Goal: Task Accomplishment & Management: Use online tool/utility

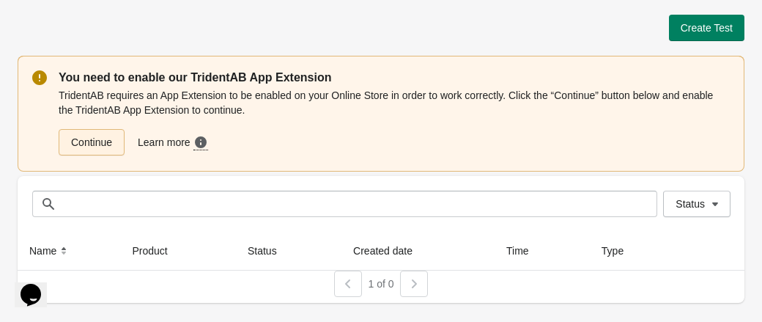
click at [86, 144] on link "Continue" at bounding box center [92, 142] width 66 height 26
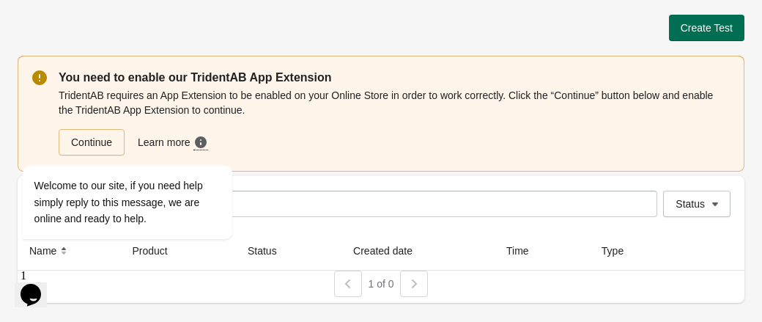
click at [703, 25] on span "Create Test" at bounding box center [707, 28] width 52 height 12
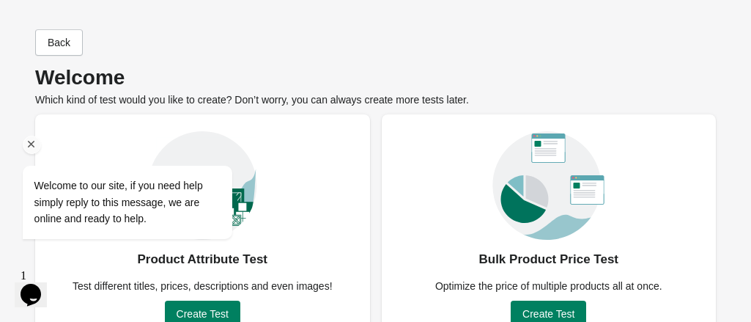
click at [32, 147] on icon "Chat attention grabber" at bounding box center [31, 144] width 13 height 13
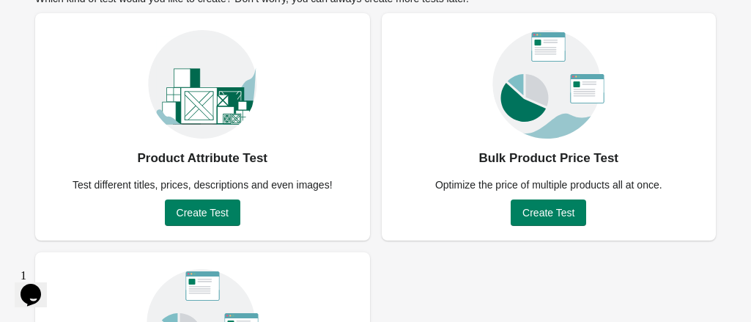
scroll to position [107, 0]
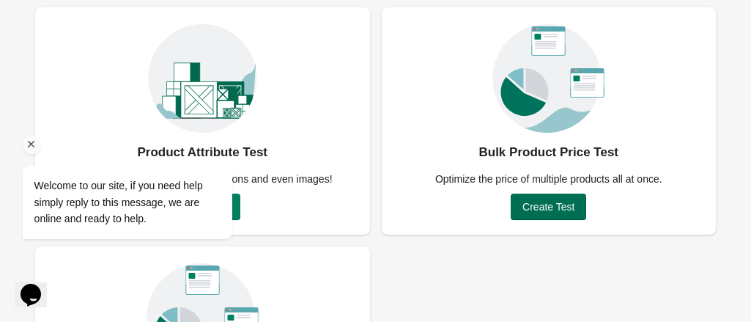
click at [538, 207] on span "Create Test" at bounding box center [548, 207] width 52 height 12
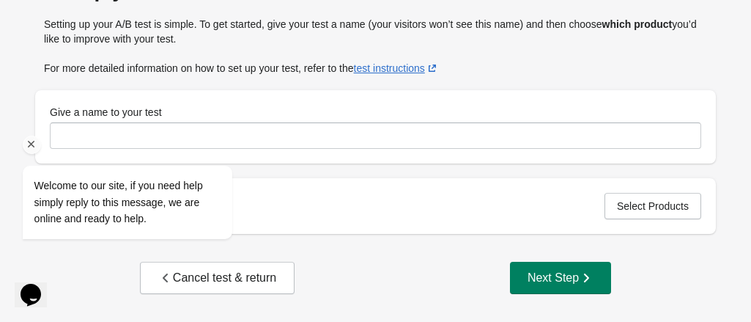
scroll to position [89, 0]
click at [236, 138] on div at bounding box center [147, 145] width 248 height 18
click at [108, 139] on div at bounding box center [147, 145] width 248 height 18
click at [72, 126] on div "Welcome to our site, if you need help simply reply to this message, we are onli…" at bounding box center [147, 141] width 264 height 223
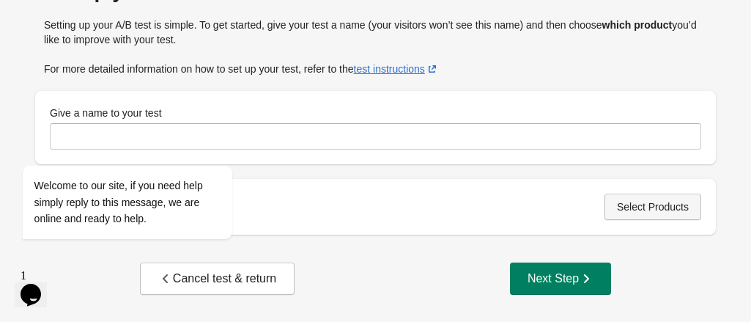
click at [645, 204] on span "Select Products" at bounding box center [653, 207] width 72 height 12
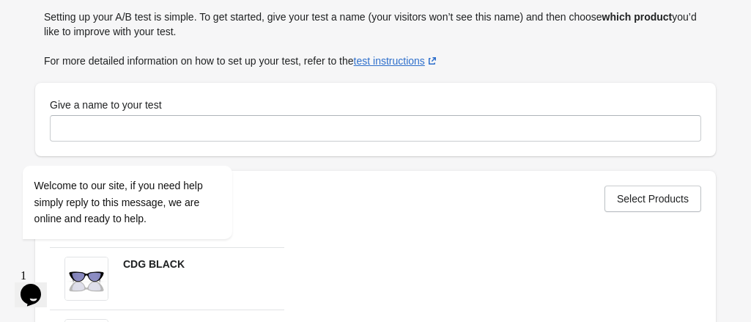
scroll to position [97, 0]
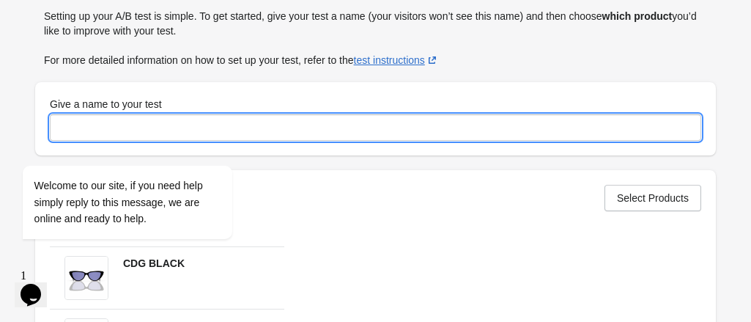
click at [308, 133] on input "Give a name to your test" at bounding box center [375, 127] width 651 height 26
type input "**********"
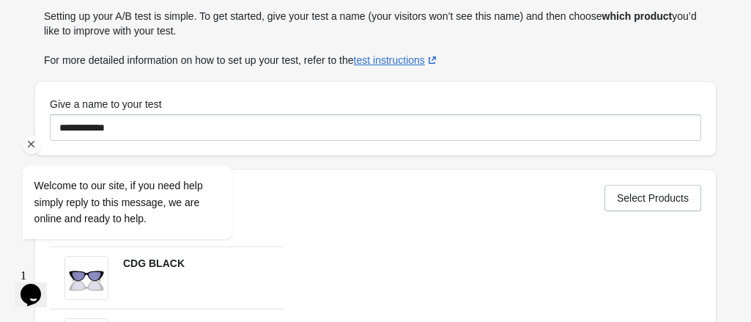
click at [31, 145] on icon "Chat attention grabber" at bounding box center [31, 144] width 13 height 13
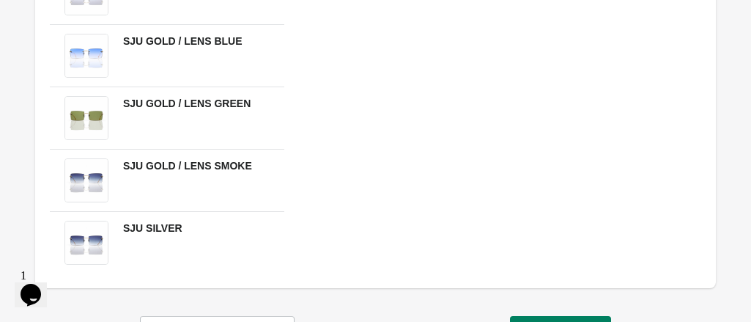
scroll to position [3660, 0]
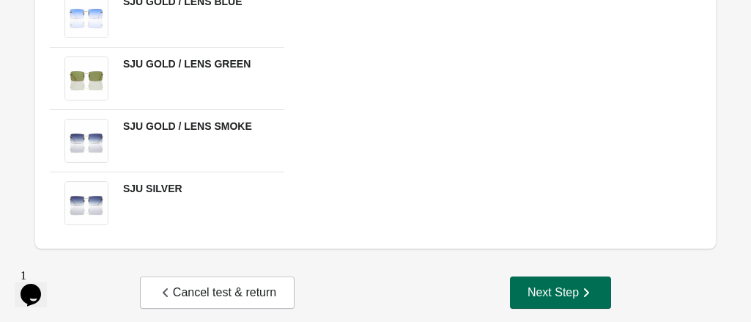
click at [548, 285] on div "Next Step" at bounding box center [561, 292] width 66 height 15
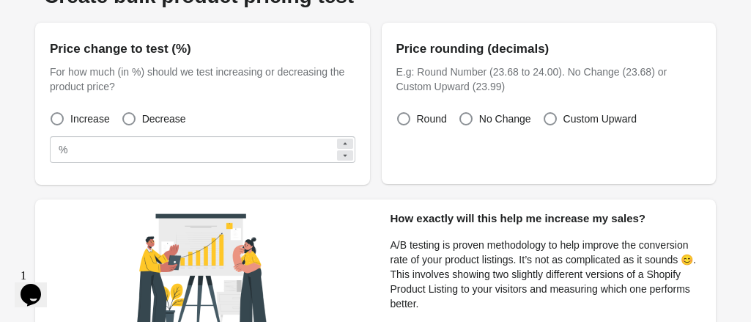
scroll to position [82, 0]
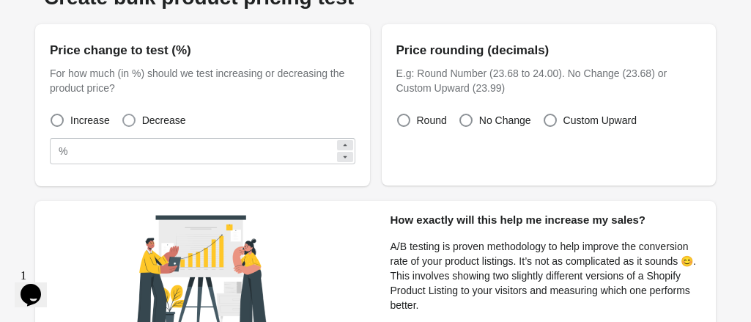
click at [127, 119] on span at bounding box center [128, 120] width 13 height 13
click at [344, 156] on icon at bounding box center [345, 157] width 4 height 2
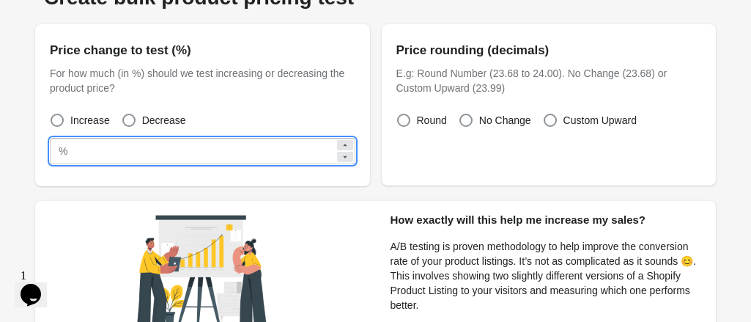
click at [344, 156] on icon at bounding box center [345, 157] width 4 height 2
click at [344, 141] on icon at bounding box center [345, 145] width 9 height 9
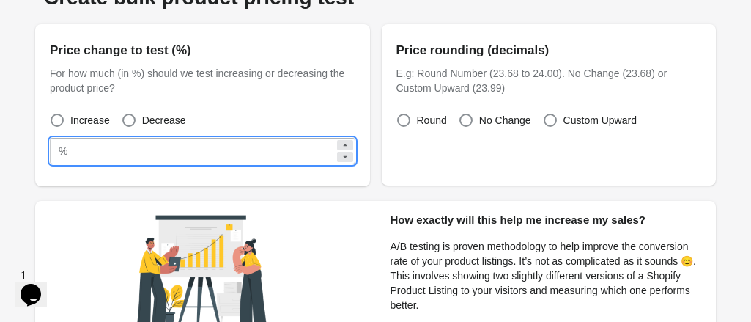
click at [344, 141] on icon at bounding box center [345, 145] width 9 height 9
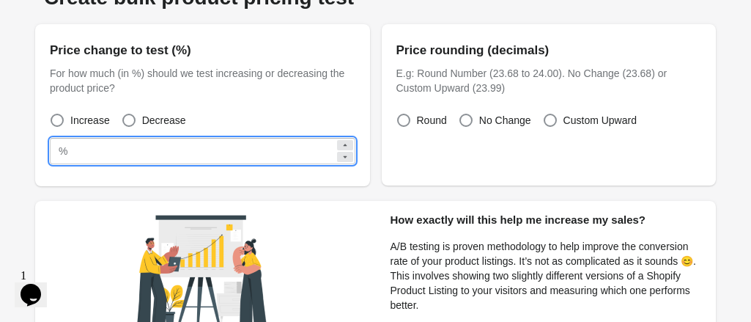
click at [346, 146] on icon at bounding box center [345, 145] width 9 height 9
type input "**"
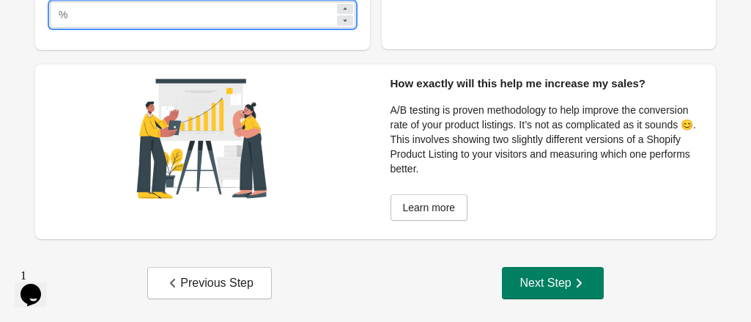
scroll to position [223, 0]
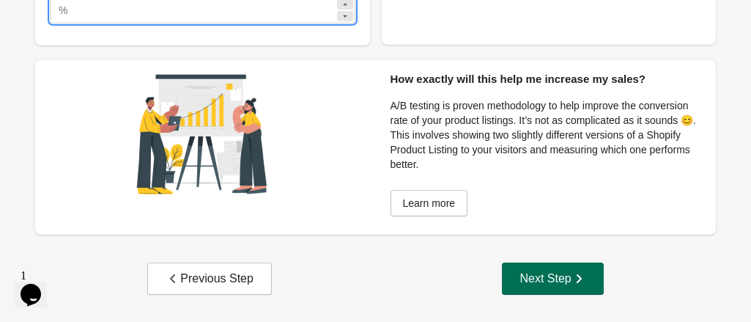
click at [537, 275] on div "Next Step" at bounding box center [553, 278] width 66 height 15
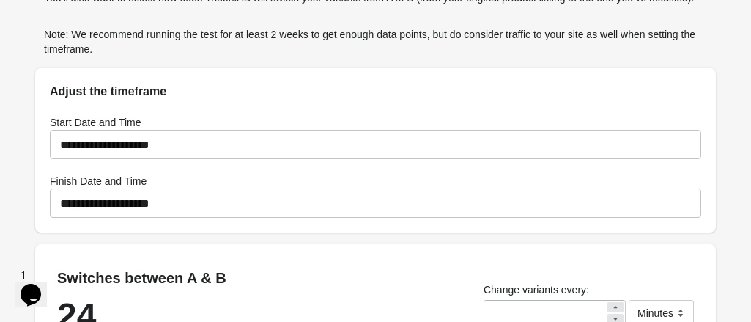
scroll to position [174, 0]
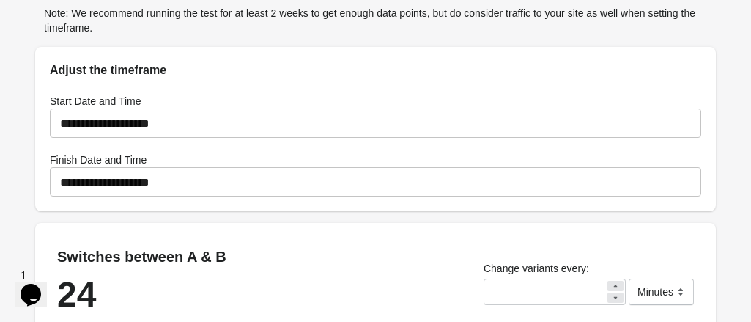
click at [615, 284] on icon at bounding box center [616, 285] width 4 height 2
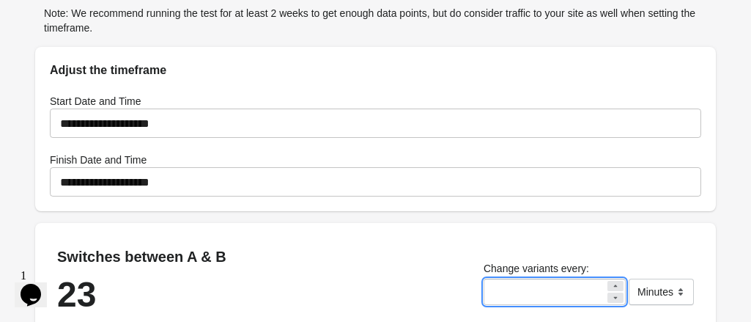
click at [615, 284] on icon at bounding box center [616, 285] width 4 height 2
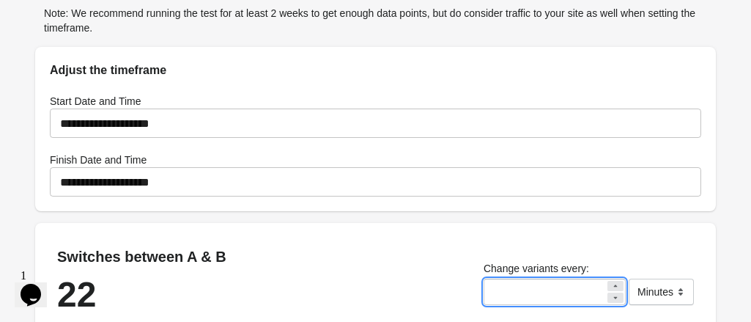
click at [615, 284] on icon at bounding box center [616, 285] width 4 height 2
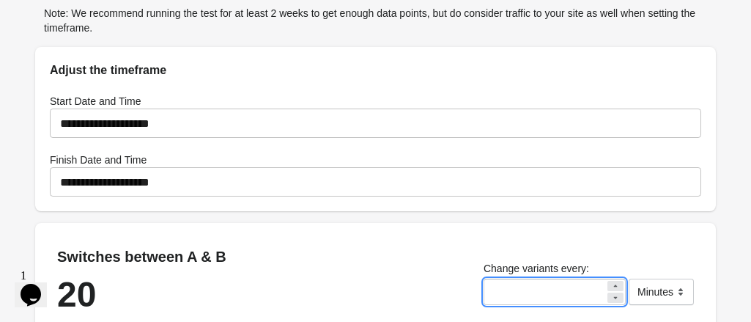
click at [615, 284] on icon at bounding box center [616, 285] width 4 height 2
click at [612, 281] on icon at bounding box center [615, 285] width 9 height 9
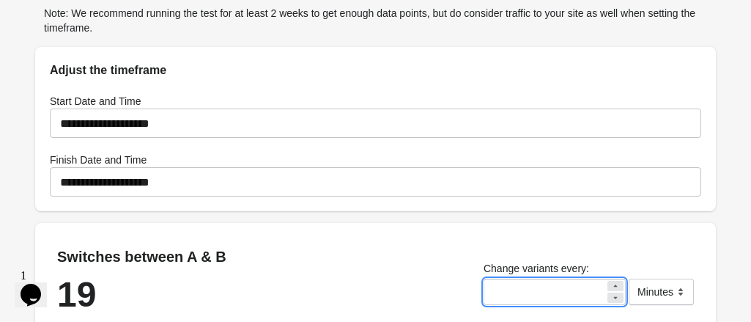
click at [612, 281] on icon at bounding box center [615, 285] width 9 height 9
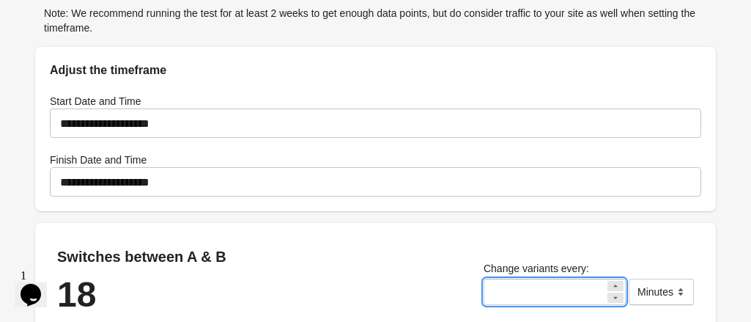
click at [612, 281] on icon at bounding box center [615, 285] width 9 height 9
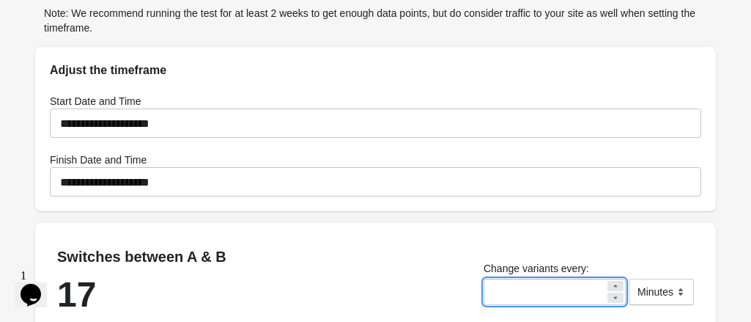
click at [612, 281] on icon at bounding box center [615, 285] width 9 height 9
type input "**"
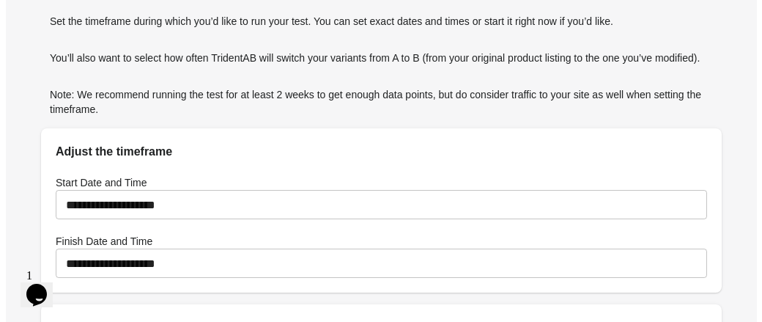
scroll to position [27, 0]
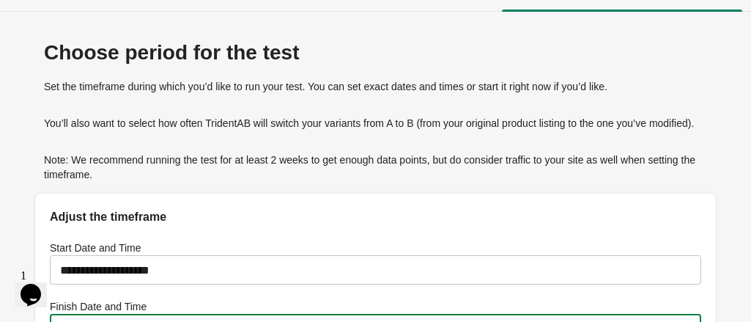
click at [531, 308] on input "**********" at bounding box center [375, 328] width 651 height 41
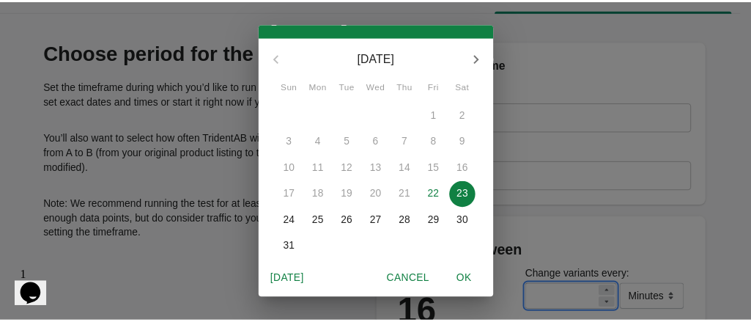
scroll to position [60, 0]
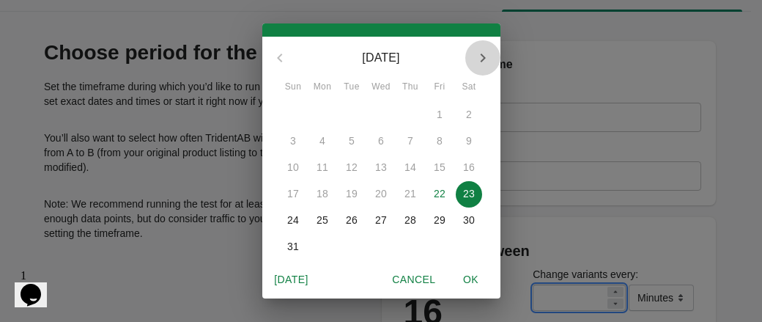
click at [474, 58] on icon "button" at bounding box center [483, 58] width 18 height 18
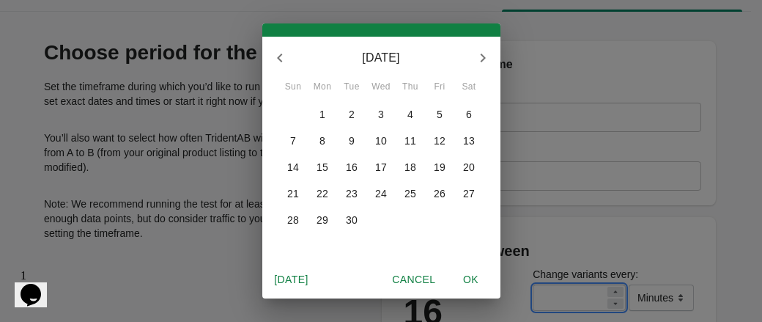
click at [466, 112] on p "6" at bounding box center [469, 114] width 6 height 15
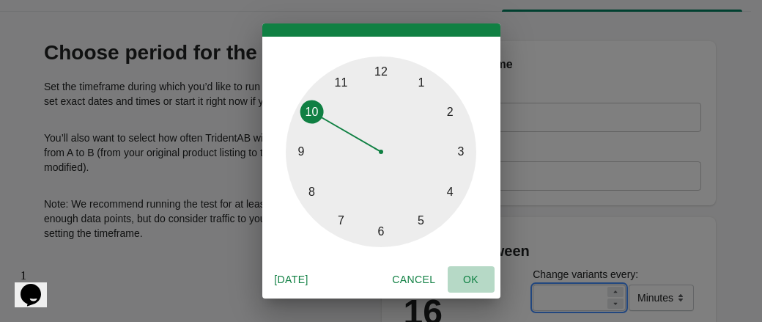
click at [472, 282] on span "OK" at bounding box center [471, 279] width 35 height 18
type input "**********"
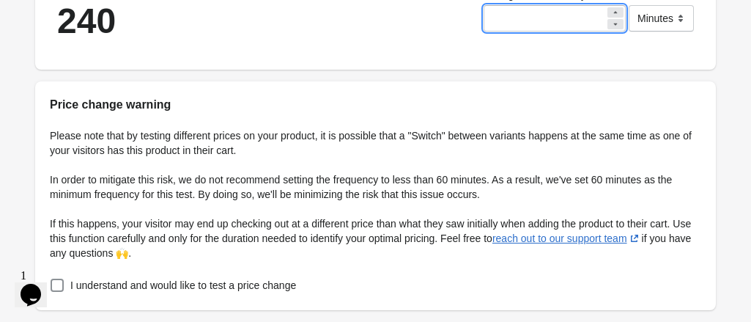
scroll to position [467, 0]
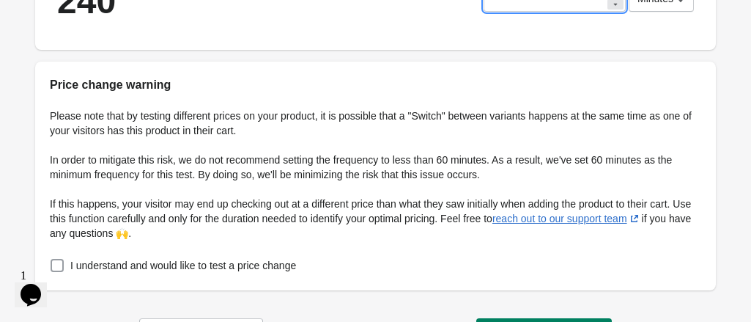
click at [64, 259] on span at bounding box center [57, 265] width 13 height 13
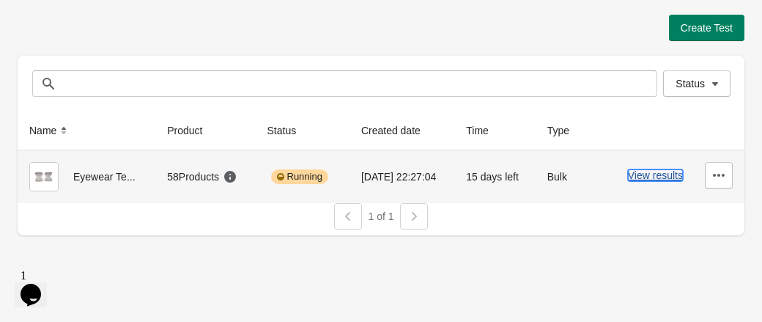
click at [654, 176] on button "View results" at bounding box center [655, 175] width 55 height 12
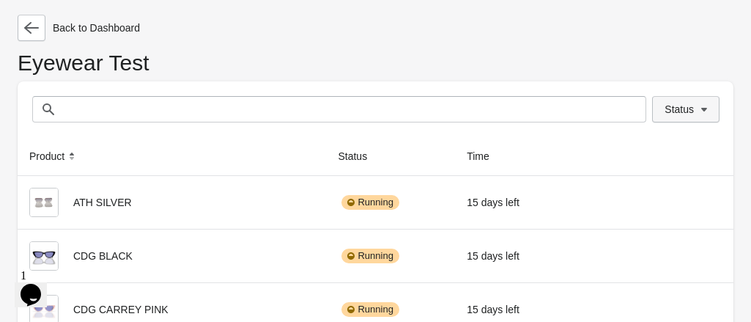
click at [698, 114] on icon "button" at bounding box center [704, 109] width 15 height 15
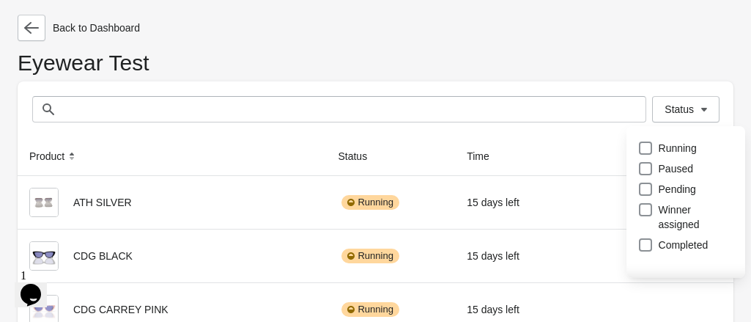
click at [623, 73] on h1 "Eyewear Test" at bounding box center [376, 69] width 716 height 26
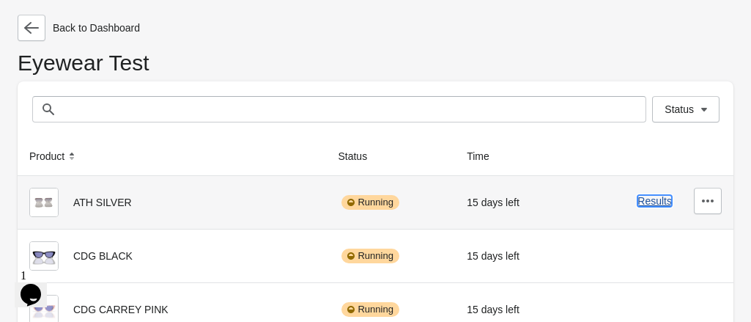
click at [654, 202] on button "Results" at bounding box center [655, 201] width 34 height 12
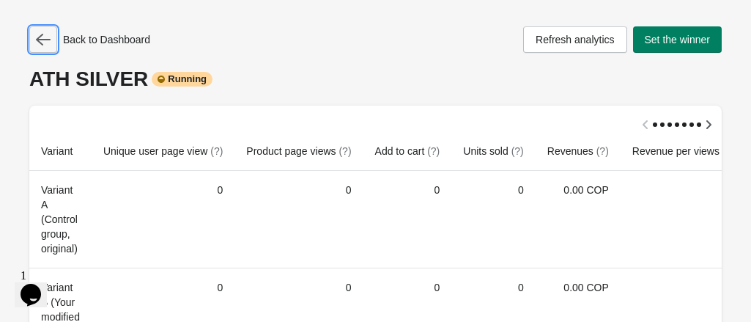
click at [44, 40] on icon "button" at bounding box center [43, 39] width 15 height 15
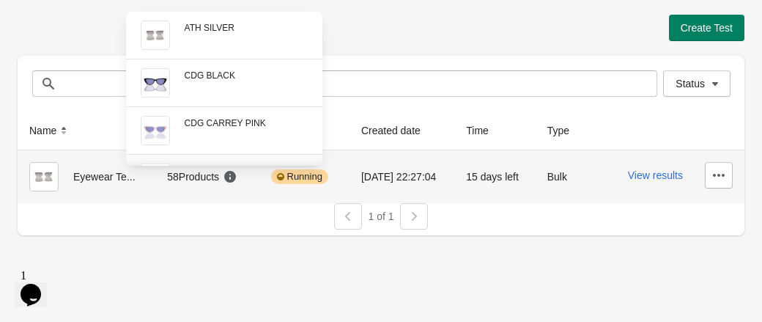
click at [224, 178] on icon at bounding box center [230, 177] width 12 height 12
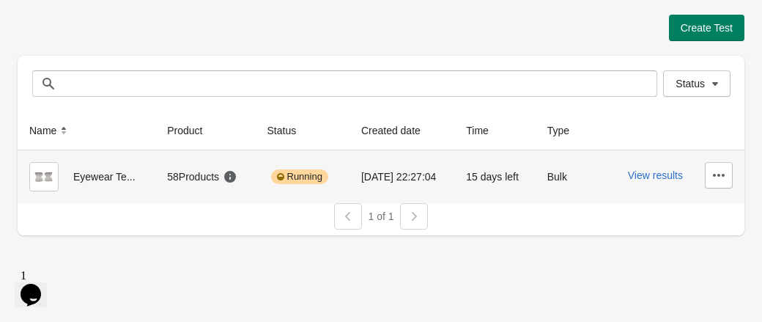
click at [41, 174] on img at bounding box center [43, 176] width 29 height 29
click at [648, 180] on button "View results" at bounding box center [655, 175] width 55 height 12
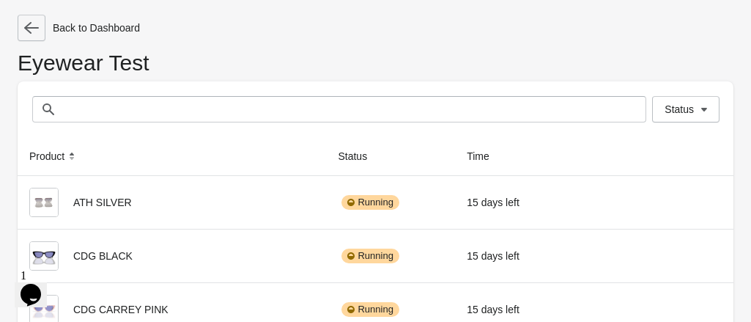
click at [35, 26] on icon "button" at bounding box center [31, 28] width 15 height 15
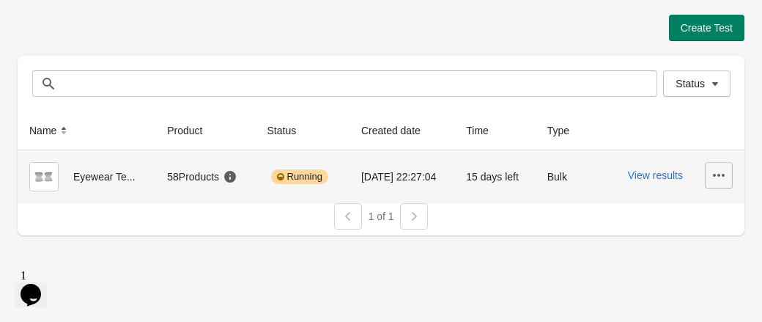
click at [721, 179] on icon "button" at bounding box center [719, 175] width 15 height 15
click at [706, 241] on span "Pause" at bounding box center [706, 243] width 29 height 15
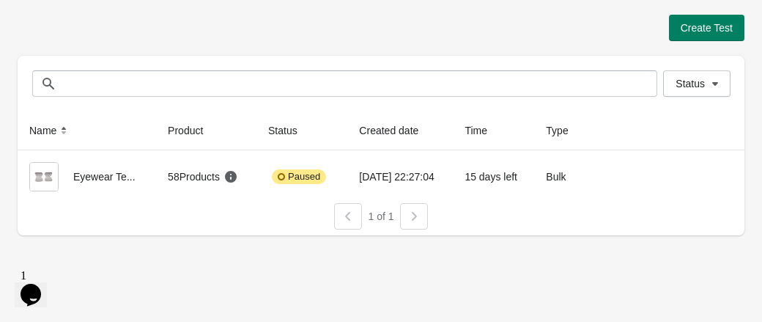
click at [369, 37] on div "Create Test" at bounding box center [381, 28] width 727 height 26
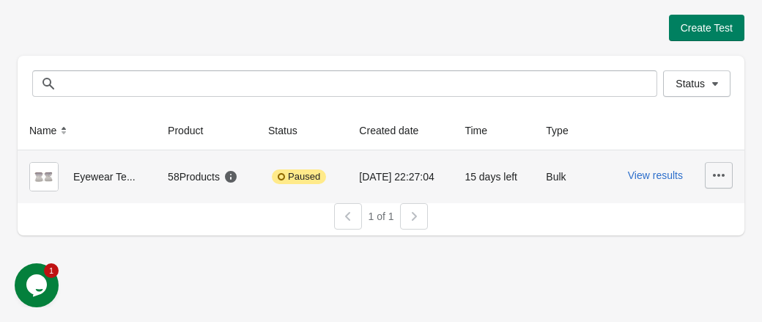
click at [723, 177] on icon "button" at bounding box center [719, 175] width 15 height 15
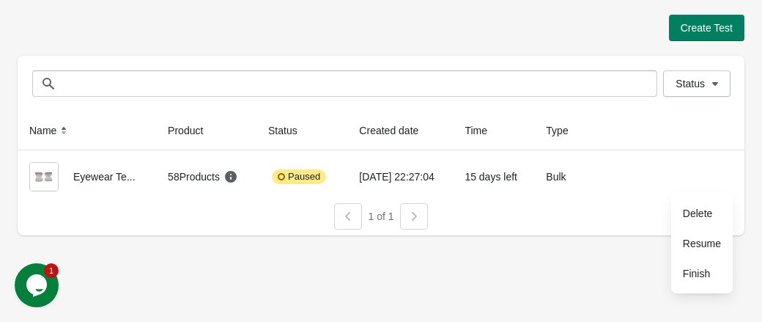
click at [621, 220] on div "1 of 1" at bounding box center [375, 210] width 739 height 38
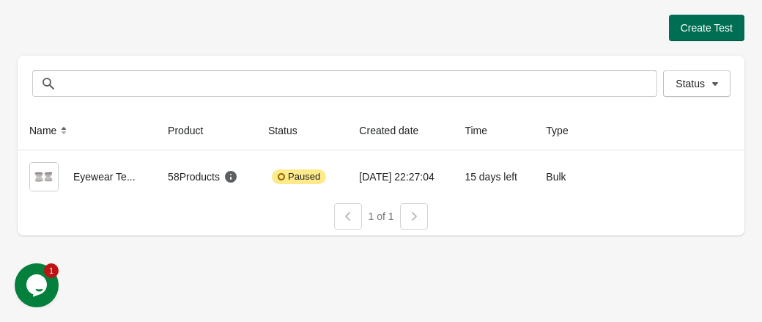
click at [692, 30] on span "Create Test" at bounding box center [707, 28] width 52 height 12
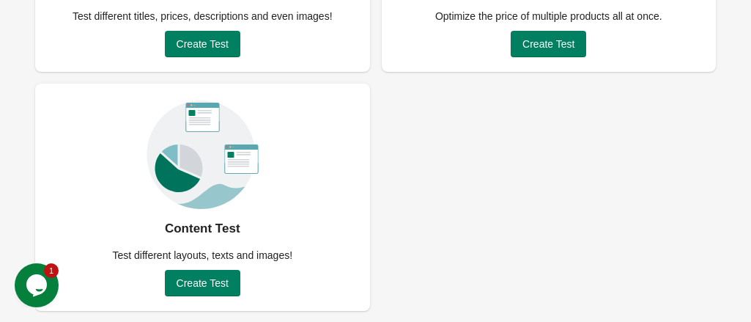
scroll to position [196, 0]
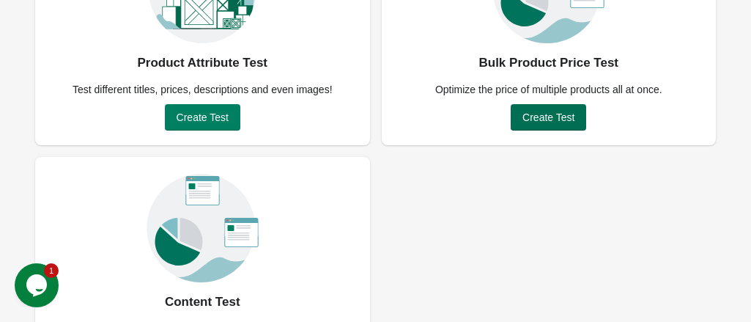
click at [539, 123] on span "Create Test" at bounding box center [548, 117] width 52 height 12
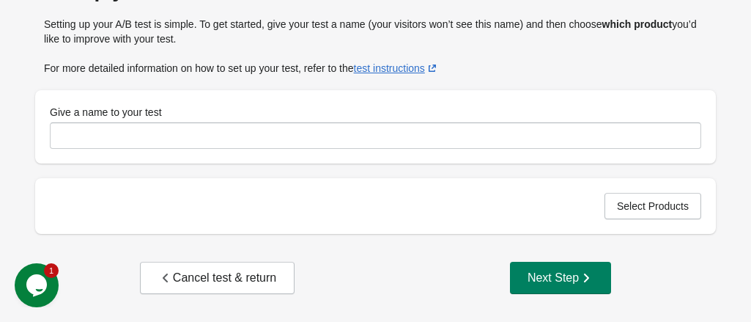
scroll to position [89, 0]
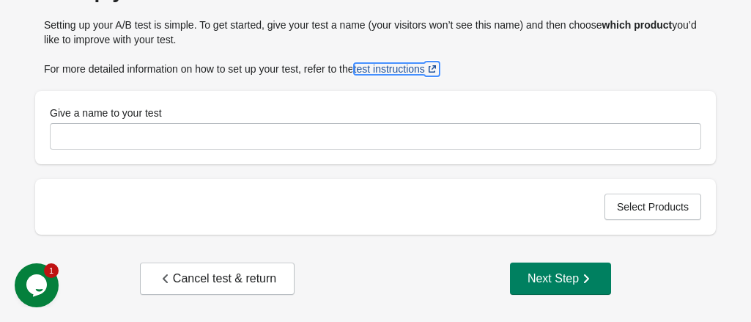
click at [391, 68] on link "test instructions" at bounding box center [397, 69] width 86 height 12
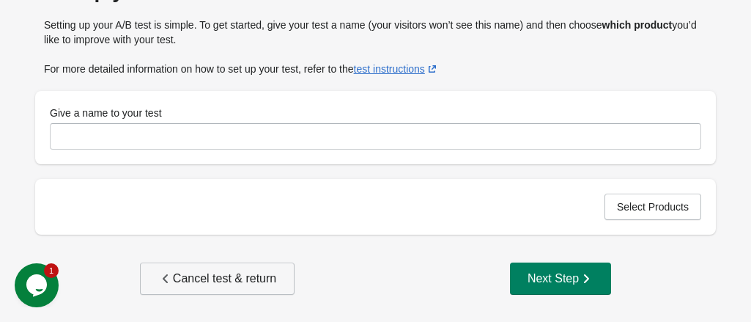
click at [211, 278] on div "Cancel test & return" at bounding box center [217, 278] width 118 height 15
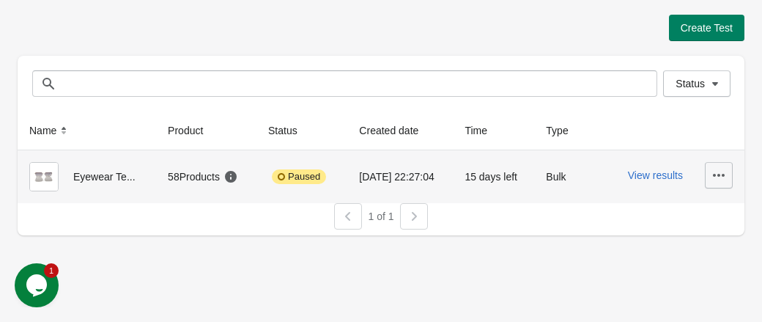
click at [720, 174] on icon "button" at bounding box center [719, 175] width 12 height 3
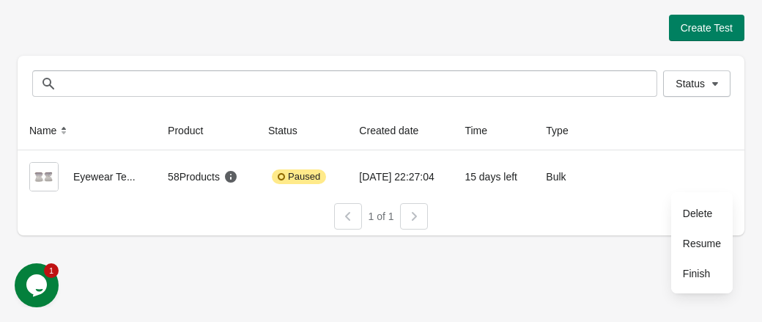
click at [607, 224] on div "1 of 1" at bounding box center [375, 210] width 739 height 38
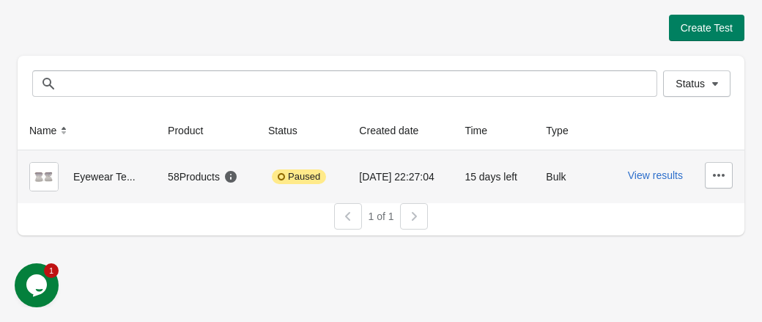
click at [100, 180] on div "Eyewear Te..." at bounding box center [86, 176] width 115 height 29
click at [392, 173] on div "[DATE] 22:27:04" at bounding box center [400, 176] width 82 height 29
